Goal: Information Seeking & Learning: Check status

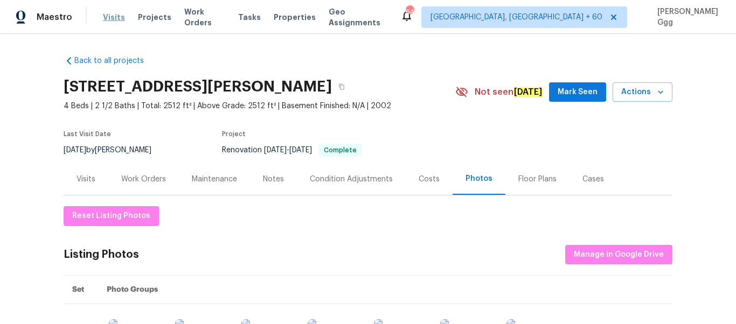
click at [110, 15] on span "Visits" at bounding box center [114, 17] width 22 height 11
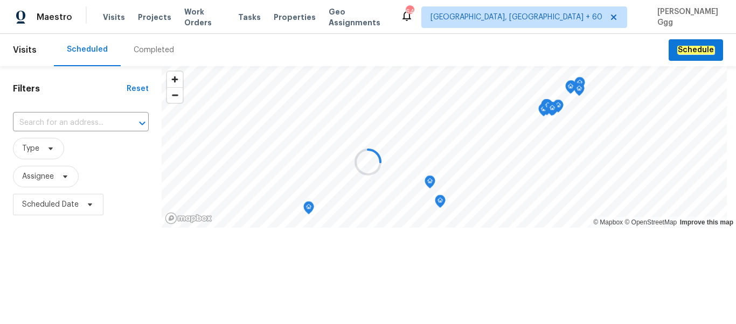
click at [136, 52] on div at bounding box center [368, 162] width 736 height 324
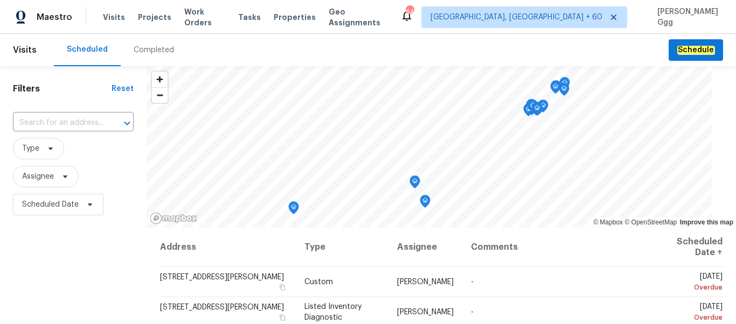
click at [138, 51] on div "Completed" at bounding box center [154, 50] width 40 height 11
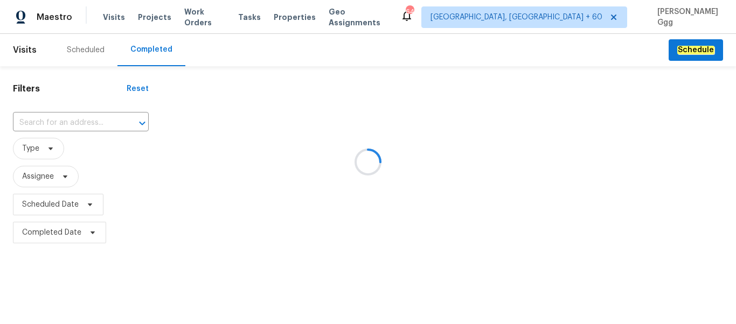
click at [39, 112] on div at bounding box center [368, 162] width 736 height 324
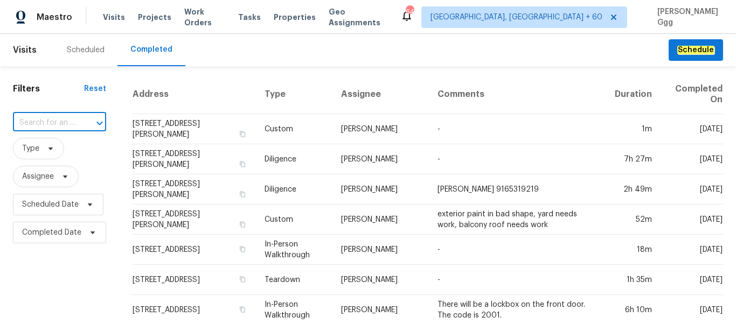
paste input "[STREET_ADDRESS][PERSON_NAME]"
type input "[STREET_ADDRESS][PERSON_NAME]"
click at [41, 161] on li "[STREET_ADDRESS][PERSON_NAME]" at bounding box center [59, 152] width 92 height 29
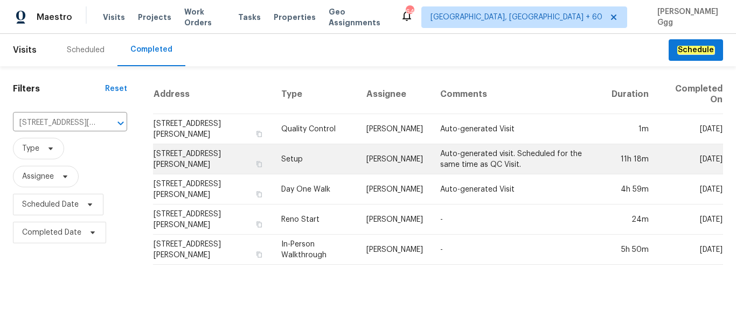
click at [300, 161] on td "Setup" at bounding box center [316, 159] width 86 height 30
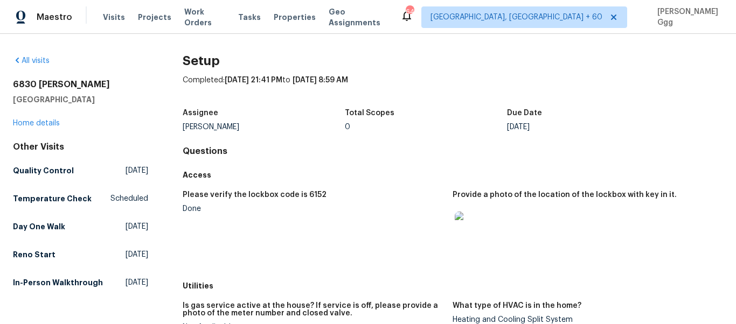
click at [48, 117] on div "[STREET_ADDRESS][PERSON_NAME] Home details" at bounding box center [80, 104] width 135 height 50
click at [41, 127] on link "Home details" at bounding box center [36, 124] width 47 height 8
